Goal: Check status: Check status

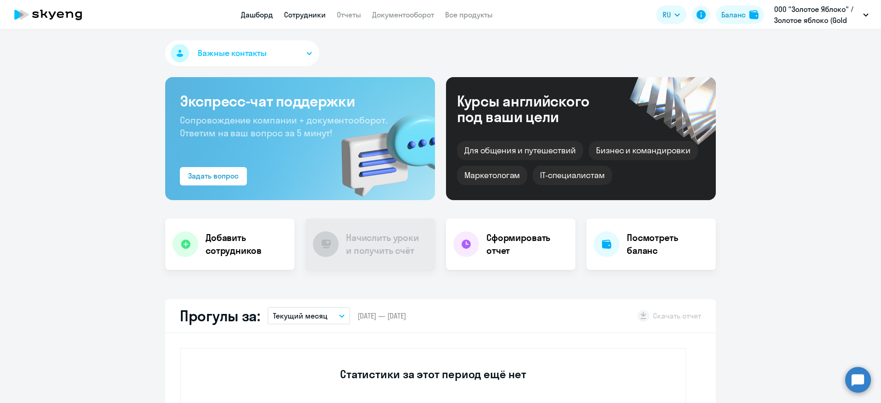
click at [314, 14] on link "Сотрудники" at bounding box center [305, 14] width 42 height 9
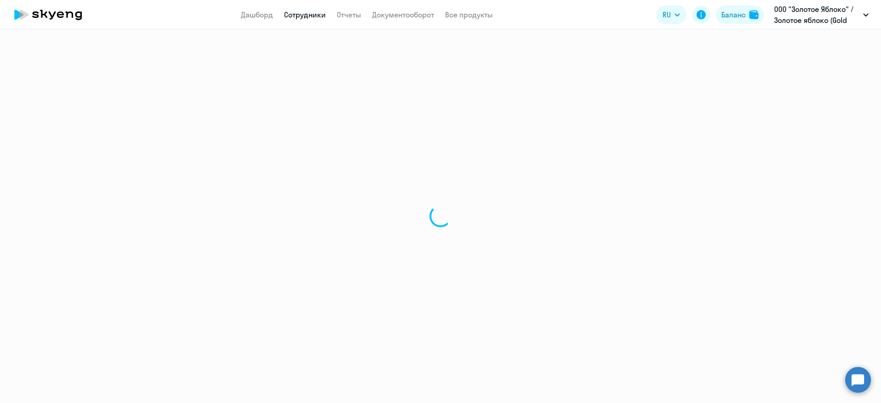
select select "30"
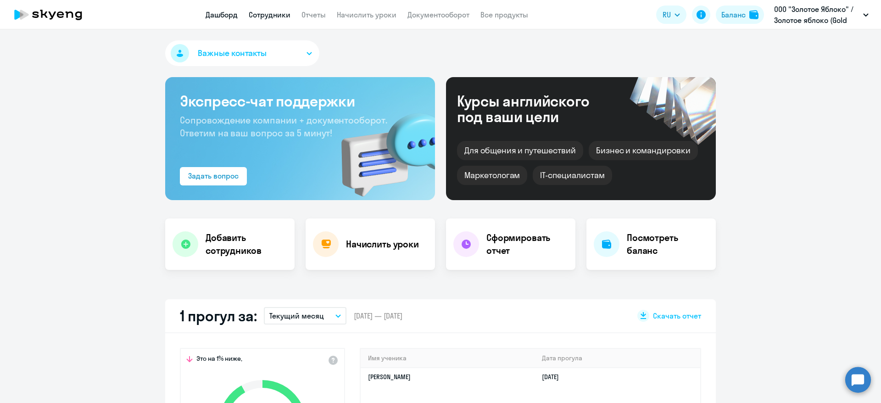
click at [266, 16] on link "Сотрудники" at bounding box center [270, 14] width 42 height 9
select select "30"
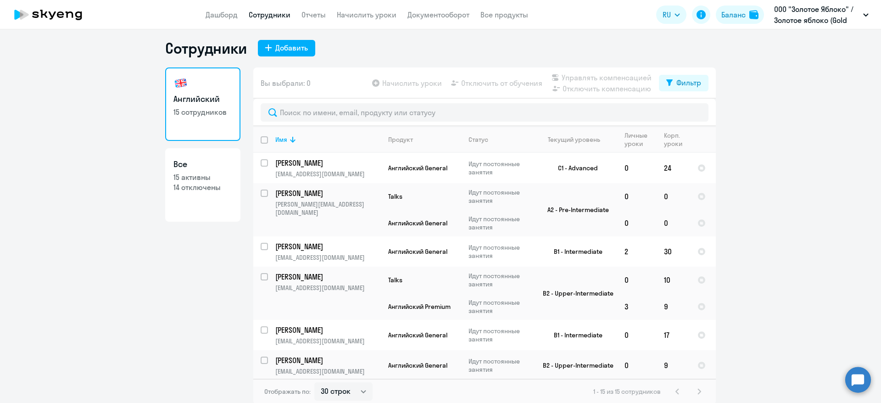
scroll to position [6, 0]
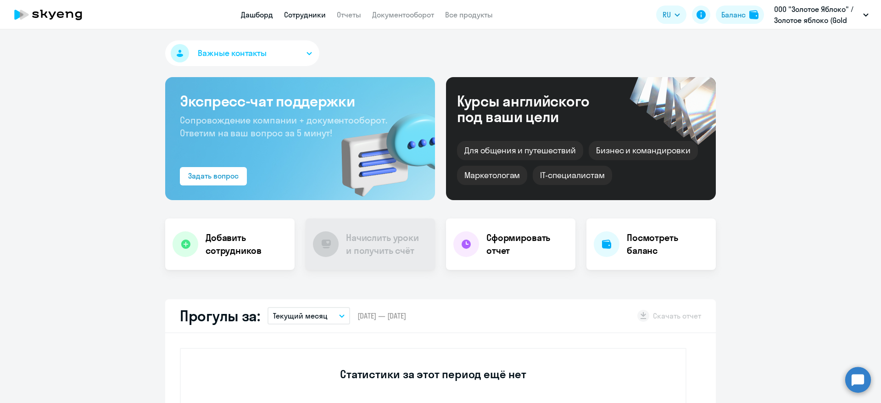
click at [303, 15] on link "Сотрудники" at bounding box center [305, 14] width 42 height 9
select select "30"
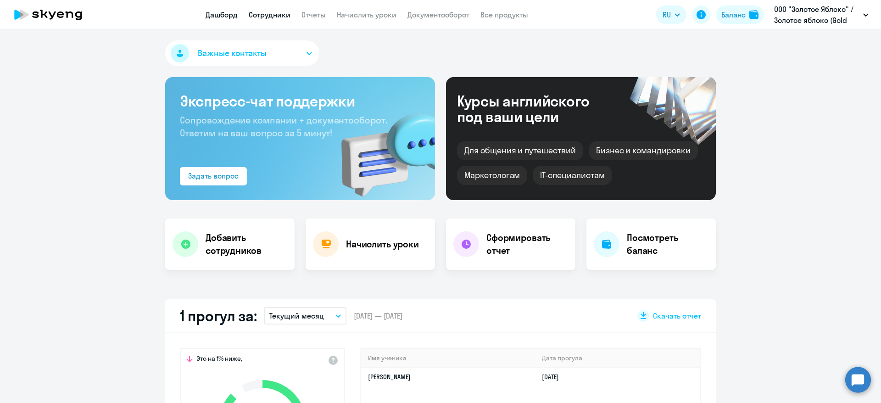
click at [256, 17] on link "Сотрудники" at bounding box center [270, 14] width 42 height 9
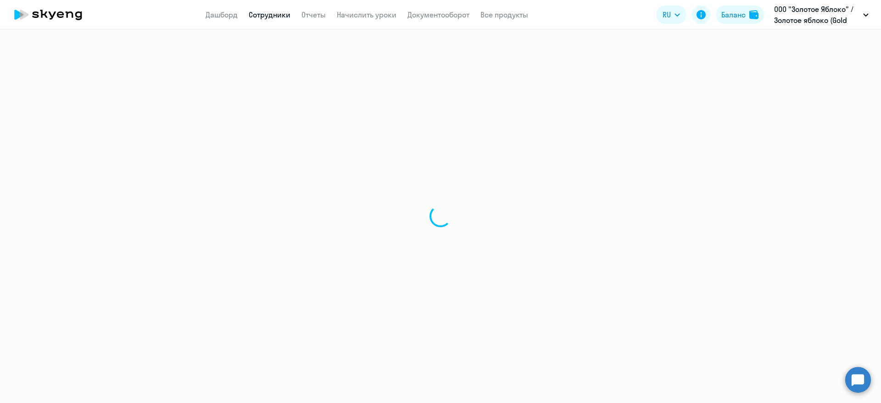
select select "30"
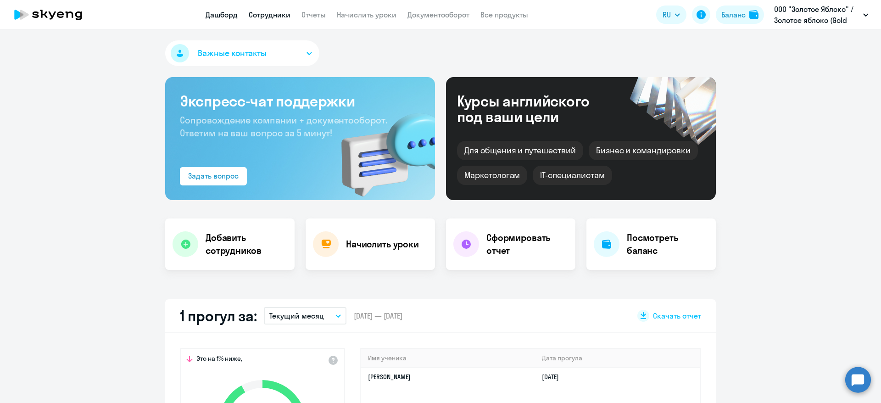
click at [266, 11] on link "Сотрудники" at bounding box center [270, 14] width 42 height 9
select select "30"
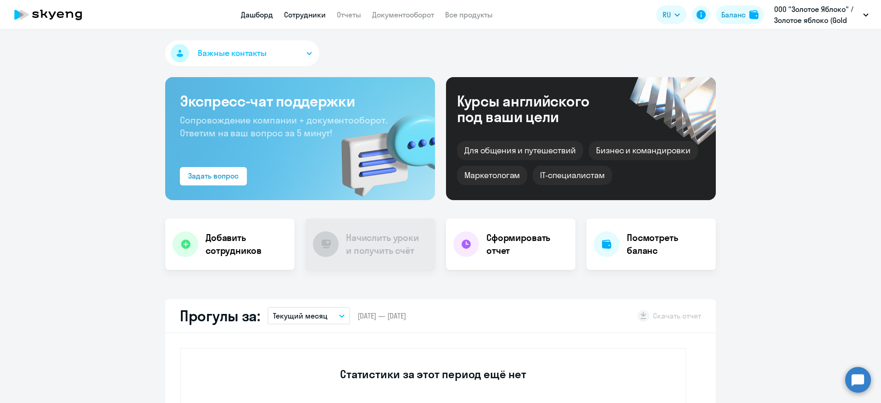
drag, startPoint x: 335, startPoint y: 20, endPoint x: 318, endPoint y: 17, distance: 17.2
click at [335, 21] on app-header "Дашборд Сотрудники Отчеты Документооборот Все продукты Дашборд Сотрудники Отчет…" at bounding box center [440, 14] width 881 height 29
click at [300, 12] on link "Сотрудники" at bounding box center [305, 14] width 42 height 9
select select "30"
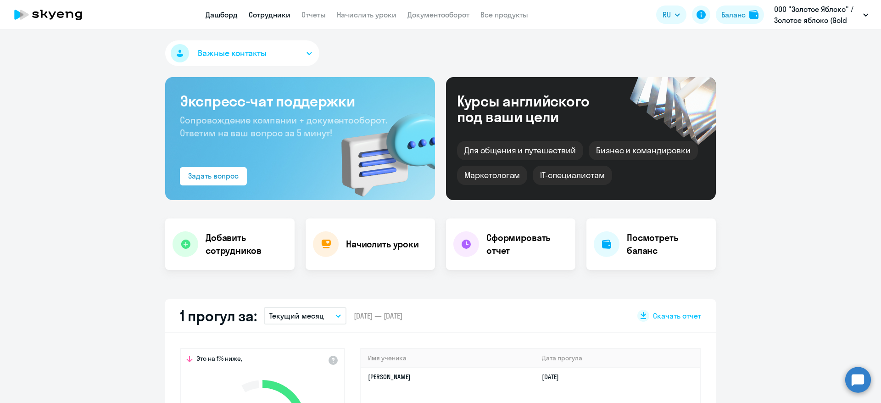
click at [278, 11] on link "Сотрудники" at bounding box center [270, 14] width 42 height 9
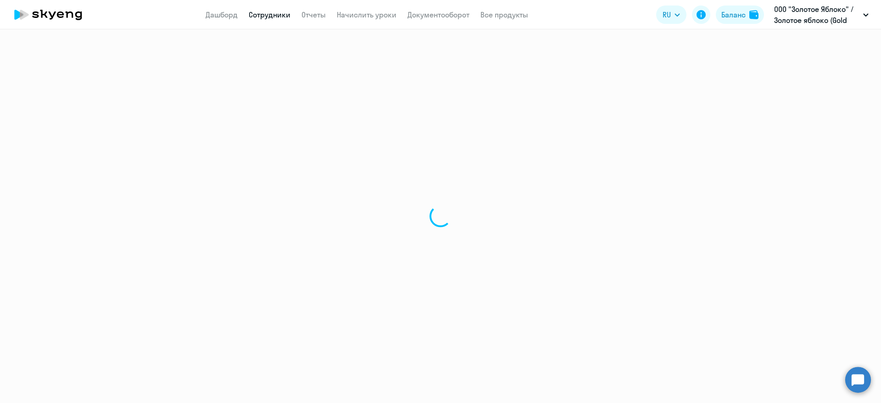
select select "30"
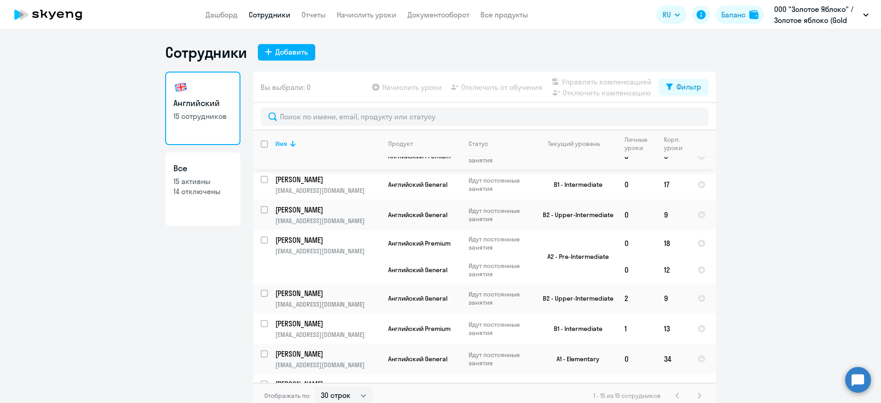
scroll to position [297, 0]
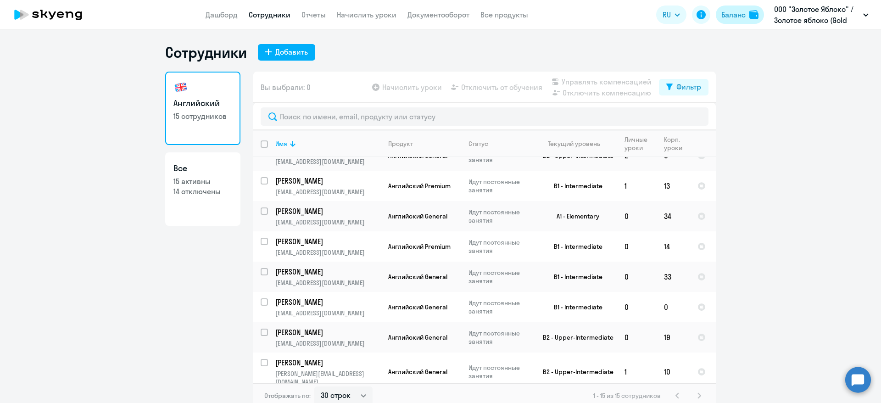
click at [753, 13] on img at bounding box center [753, 14] width 9 height 9
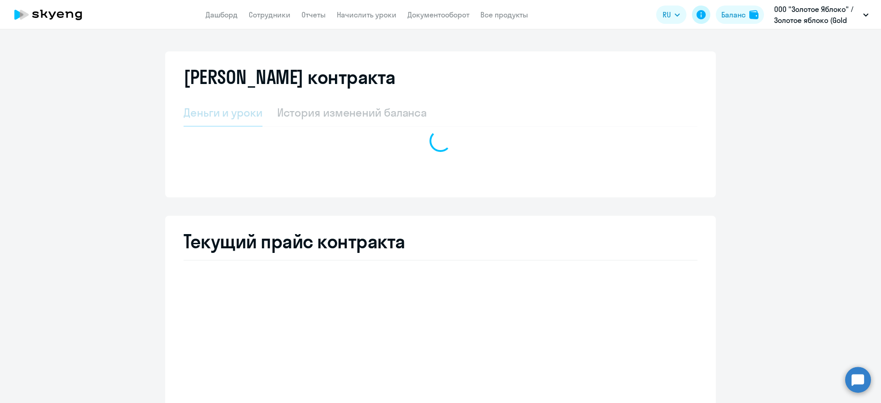
select select "english_adult_not_native_speaker"
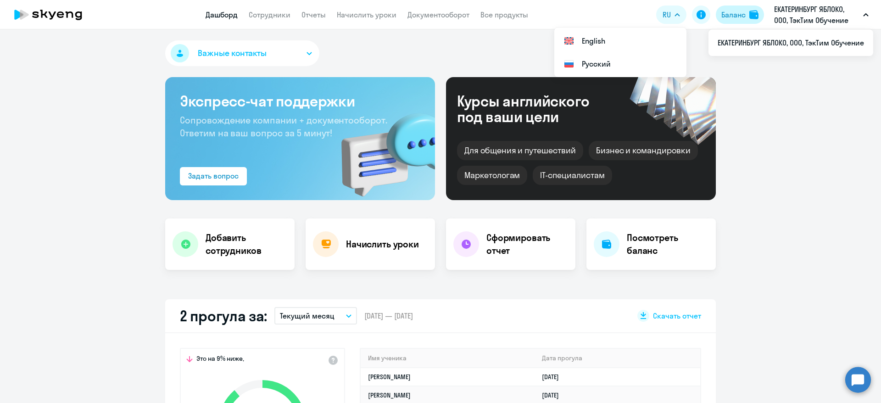
click at [747, 12] on button "Баланс" at bounding box center [739, 15] width 48 height 18
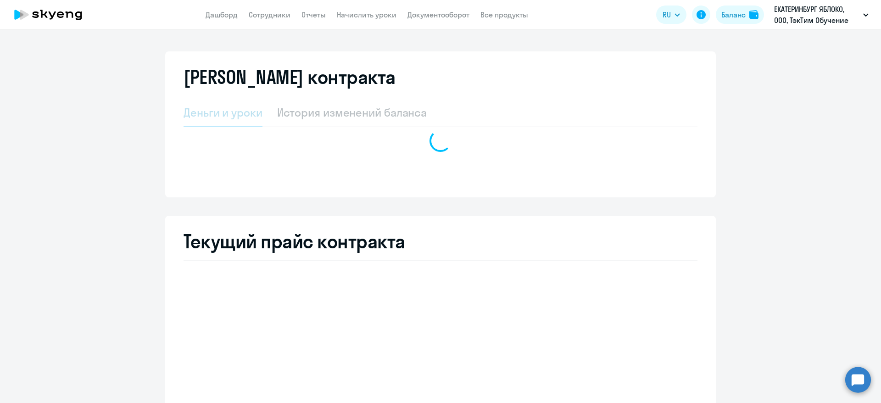
select select "english_adult_not_native_speaker"
